Goal: Task Accomplishment & Management: Use online tool/utility

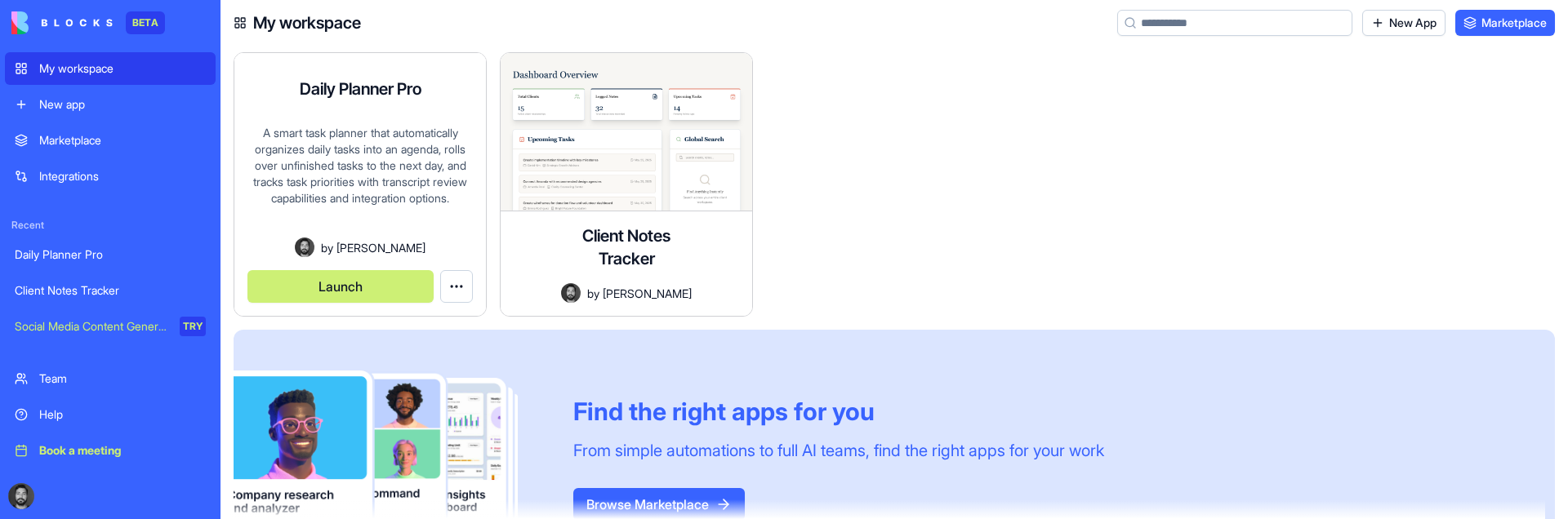
click at [339, 292] on button "Launch" at bounding box center [341, 286] width 186 height 33
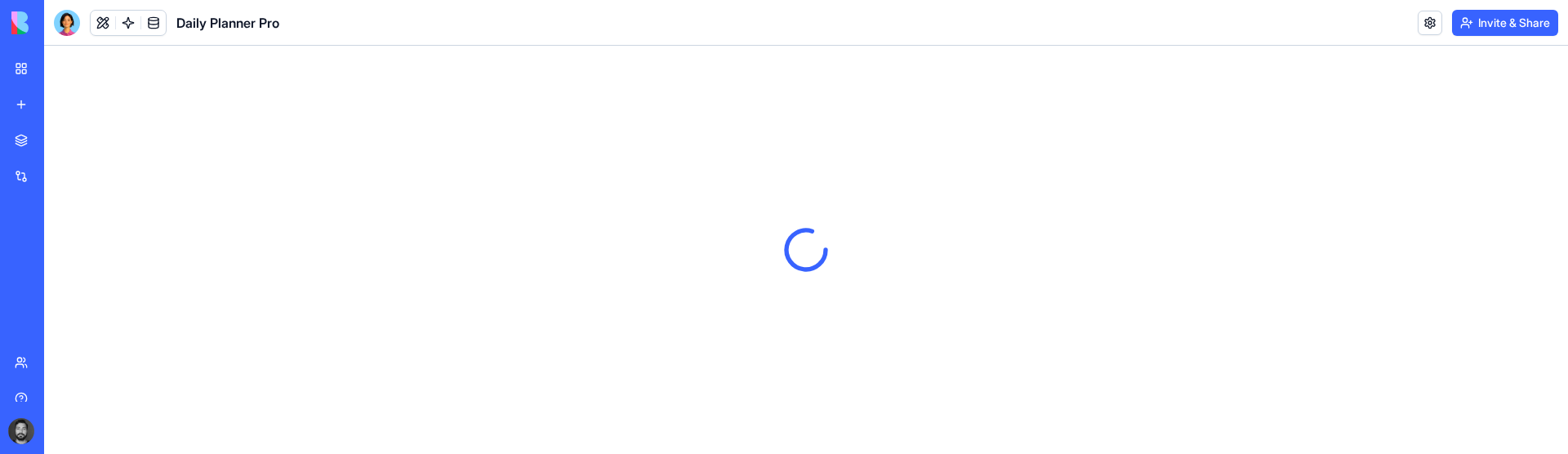
click at [1490, 22] on button "Invite & Share" at bounding box center [1505, 23] width 106 height 26
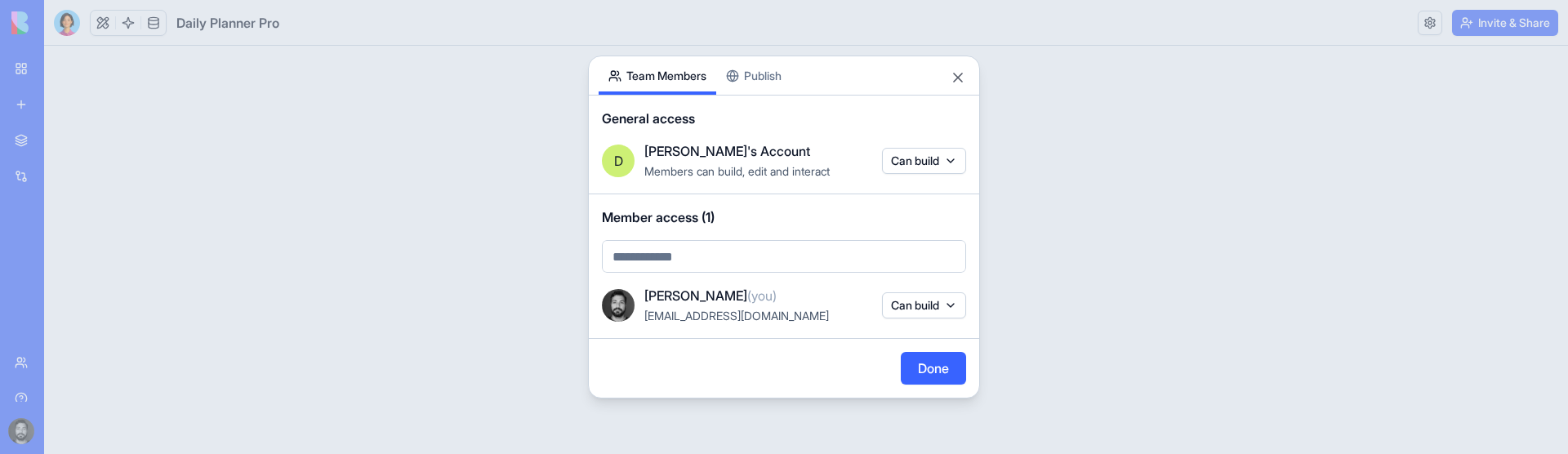
click at [760, 77] on div "Share App Team Members Publish General access D Diego's Account Members can bui…" at bounding box center [784, 227] width 392 height 342
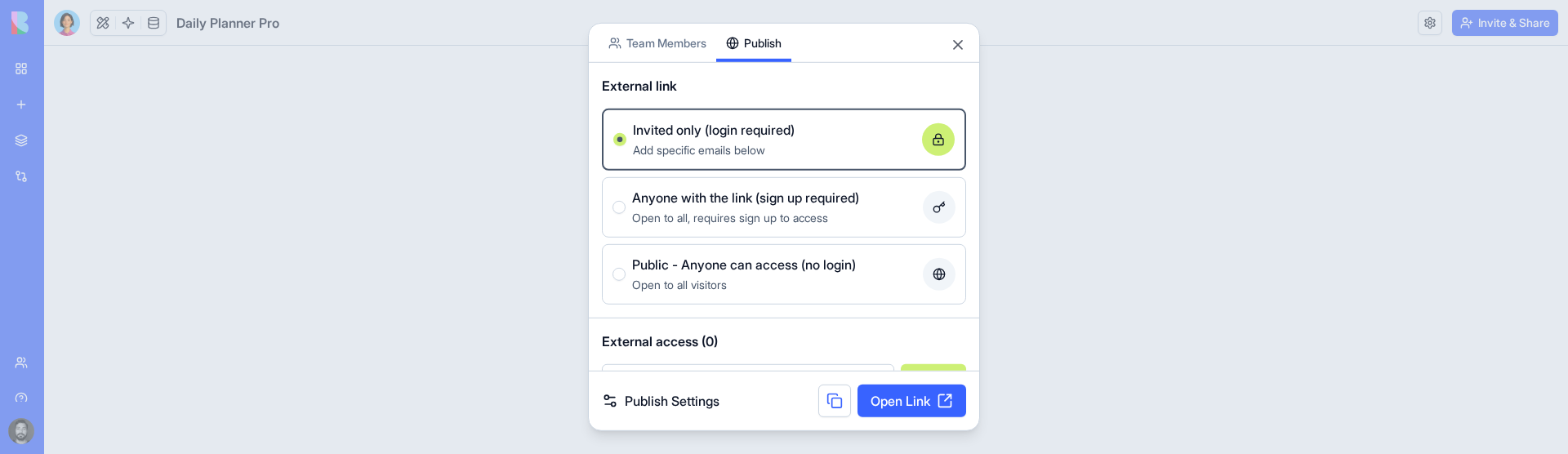
click at [692, 51] on body "BETA My workspace New app Marketplace Integrations Recent Daily Planner Pro Cli…" at bounding box center [784, 227] width 1568 height 454
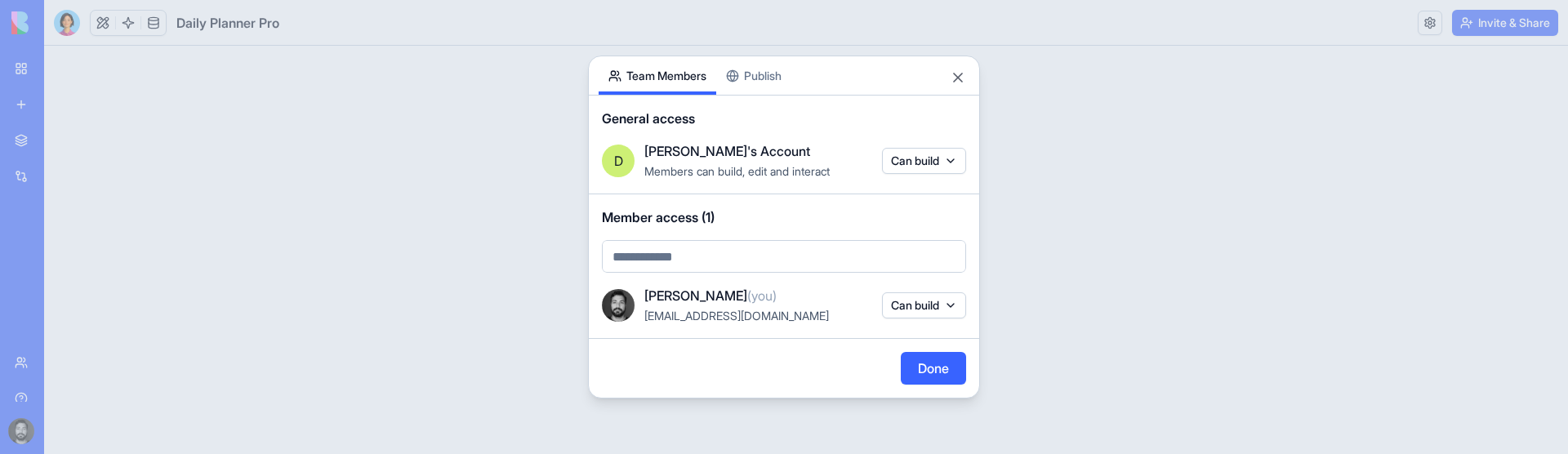
click at [627, 29] on div at bounding box center [784, 227] width 1568 height 454
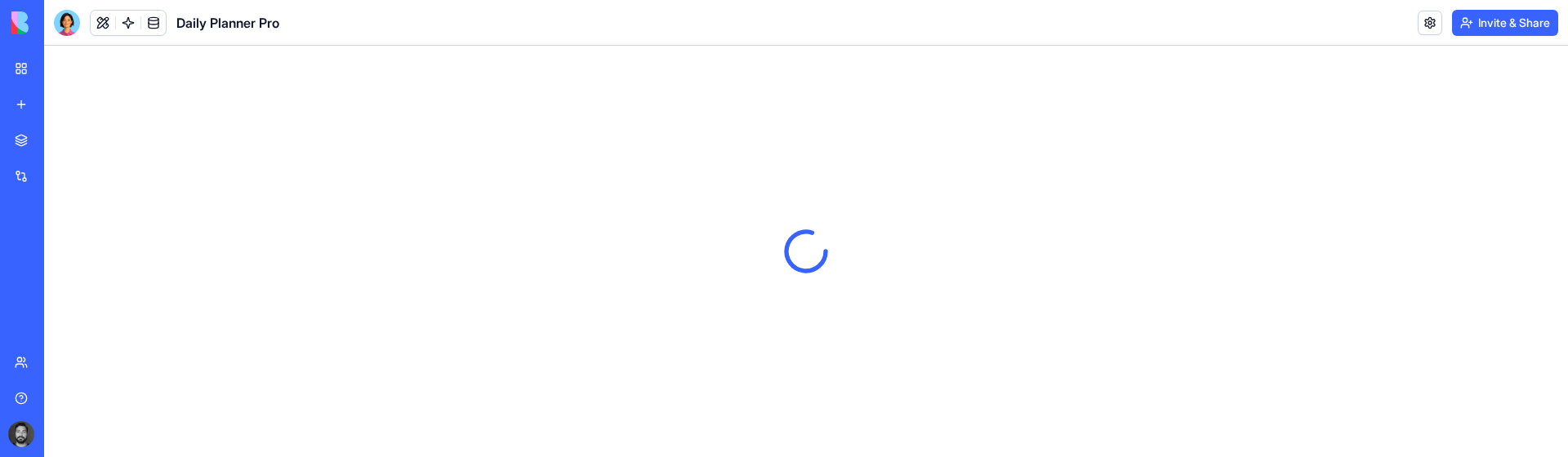
click at [704, 345] on div at bounding box center [806, 251] width 1524 height 411
click at [952, 178] on div at bounding box center [806, 251] width 1524 height 411
click at [447, 182] on div at bounding box center [806, 251] width 1524 height 411
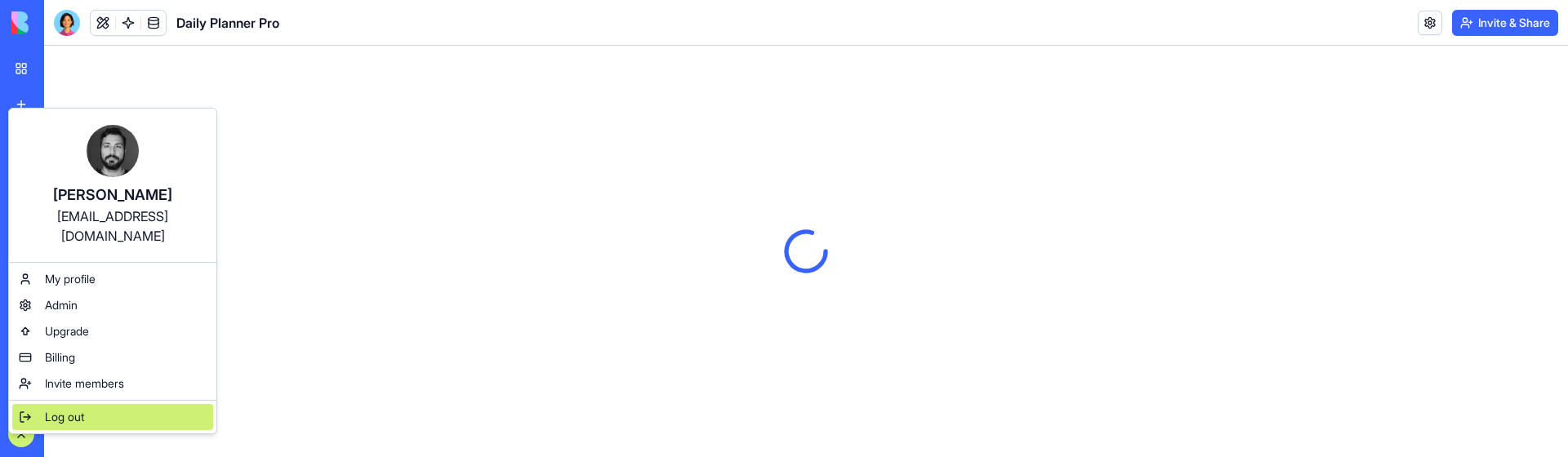
click at [59, 405] on div "Log out" at bounding box center [112, 417] width 201 height 26
